Goal: Check status: Check status

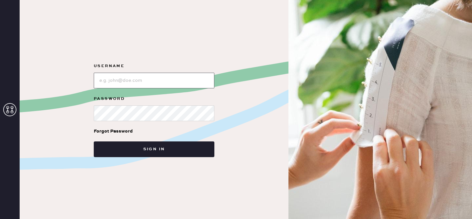
click at [173, 83] on input "loginName" at bounding box center [154, 81] width 121 height 16
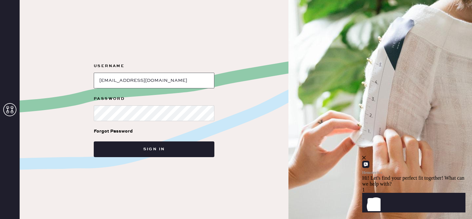
type input "[EMAIL_ADDRESS][DOMAIN_NAME]"
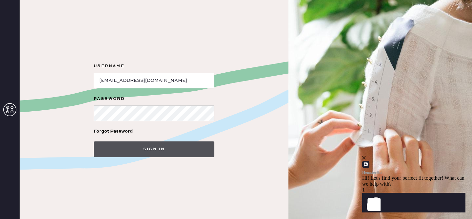
click at [181, 152] on button "Sign in" at bounding box center [154, 150] width 121 height 16
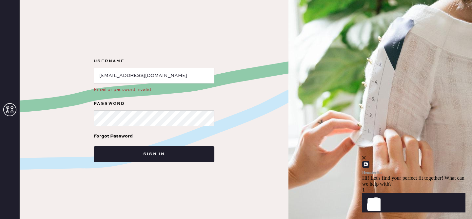
click at [123, 137] on div "Forgot Password" at bounding box center [113, 136] width 39 height 7
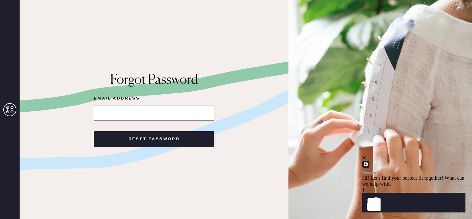
click at [135, 116] on input at bounding box center [154, 113] width 121 height 16
type input "[EMAIL_ADDRESS][DOMAIN_NAME]"
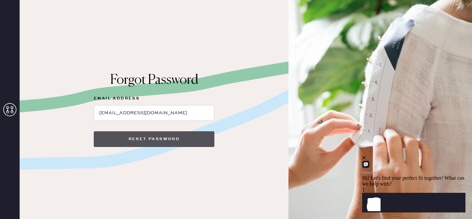
click at [142, 140] on button "Reset Password" at bounding box center [154, 139] width 121 height 16
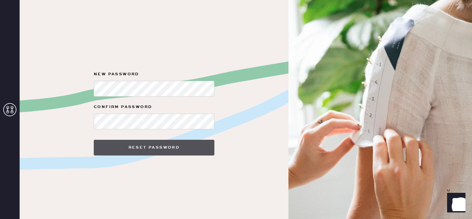
click at [183, 150] on button "Reset Password" at bounding box center [154, 148] width 121 height 16
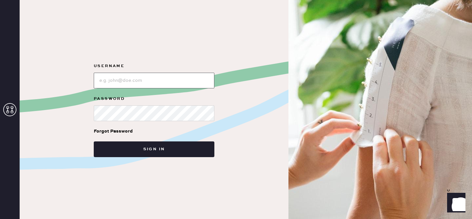
click at [179, 82] on input "loginName" at bounding box center [154, 81] width 121 height 16
type input "[EMAIL_ADDRESS][DOMAIN_NAME]"
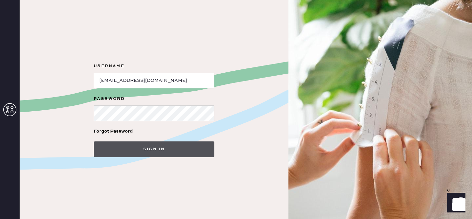
click at [174, 145] on button "Sign in" at bounding box center [154, 150] width 121 height 16
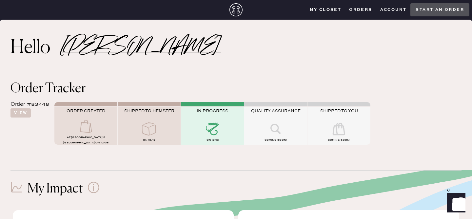
click at [393, 10] on button "Account" at bounding box center [393, 10] width 34 height 10
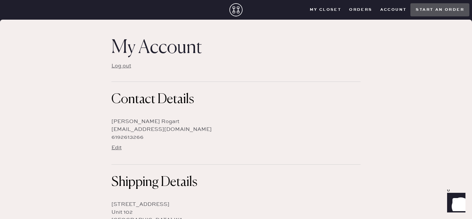
click at [397, 5] on button "Account" at bounding box center [393, 10] width 34 height 10
click at [395, 9] on button "Account" at bounding box center [393, 10] width 34 height 10
click at [368, 11] on button "Orders" at bounding box center [360, 10] width 31 height 10
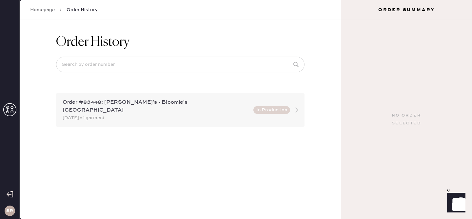
click at [217, 114] on div "[DATE] • 1 garment" at bounding box center [156, 117] width 187 height 7
drag, startPoint x: 101, startPoint y: 102, endPoint x: 82, endPoint y: 102, distance: 19.7
click at [82, 102] on div "Order #83448: [PERSON_NAME]'s - Bloomie's [GEOGRAPHIC_DATA]" at bounding box center [156, 107] width 187 height 16
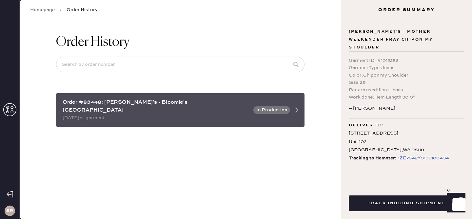
click at [137, 105] on div "Order #83448: [PERSON_NAME]'s - Bloomie's [GEOGRAPHIC_DATA]" at bounding box center [156, 107] width 187 height 16
click at [162, 106] on div "Order #83448: [PERSON_NAME]'s - Bloomie's [GEOGRAPHIC_DATA]" at bounding box center [156, 107] width 187 height 16
click at [230, 102] on div "Order #83448: [PERSON_NAME]'s - Bloomie's [GEOGRAPHIC_DATA]" at bounding box center [156, 107] width 187 height 16
click at [298, 106] on icon at bounding box center [296, 110] width 13 height 13
click at [296, 105] on icon at bounding box center [296, 110] width 13 height 13
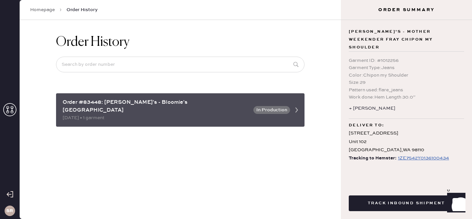
click at [296, 105] on icon at bounding box center [296, 110] width 13 height 13
click at [234, 99] on div "Order #83448: [PERSON_NAME]'s - Bloomie's [GEOGRAPHIC_DATA]" at bounding box center [156, 107] width 187 height 16
click at [241, 104] on div "Order #83448: [PERSON_NAME]'s - Bloomie's [GEOGRAPHIC_DATA]" at bounding box center [156, 107] width 187 height 16
click at [266, 106] on button "In Production" at bounding box center [271, 110] width 37 height 8
click at [103, 105] on div "Order #83448: [PERSON_NAME]'s - Bloomie's [GEOGRAPHIC_DATA]" at bounding box center [156, 107] width 187 height 16
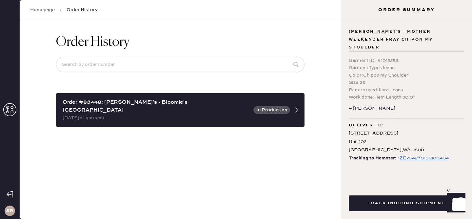
click at [10, 212] on h3 "SR" at bounding box center [9, 211] width 7 height 5
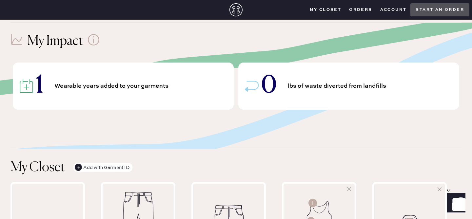
scroll to position [149, 0]
